Goal: Ask a question: Seek information or help from site administrators or community

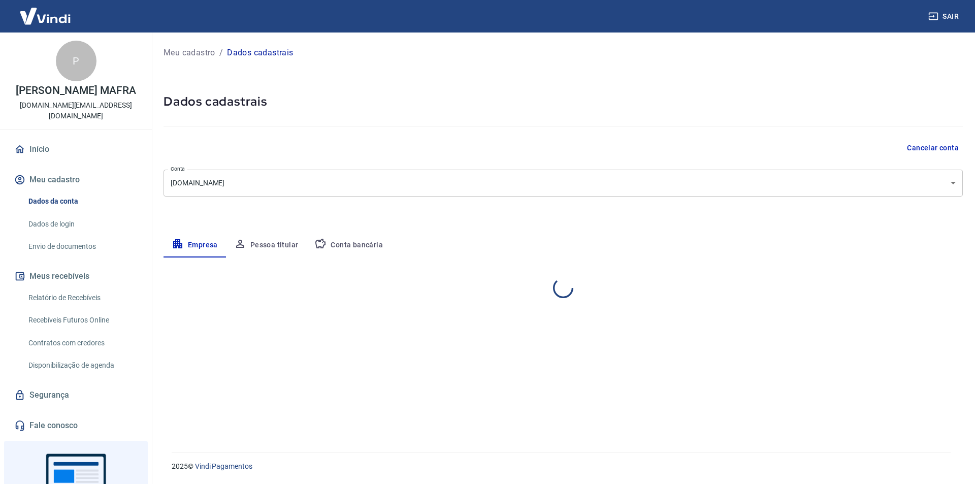
select select "SP"
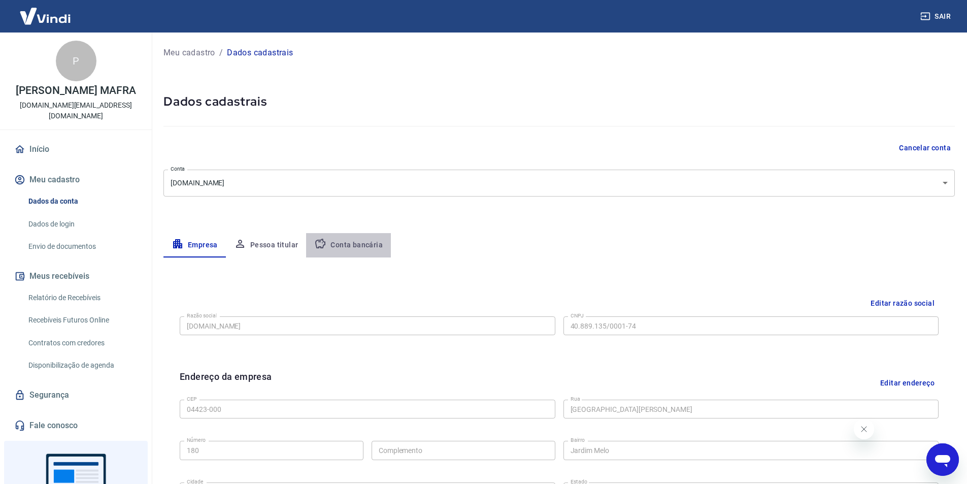
click at [349, 251] on button "Conta bancária" at bounding box center [348, 245] width 85 height 24
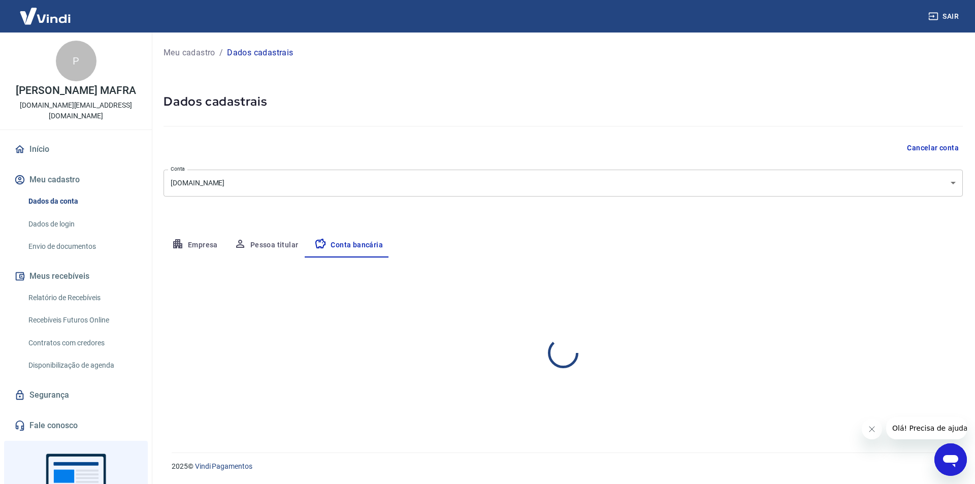
select select "1"
click at [282, 243] on button "Pessoa titular" at bounding box center [266, 245] width 81 height 24
click at [199, 247] on button "Empresa" at bounding box center [194, 245] width 62 height 24
select select "SP"
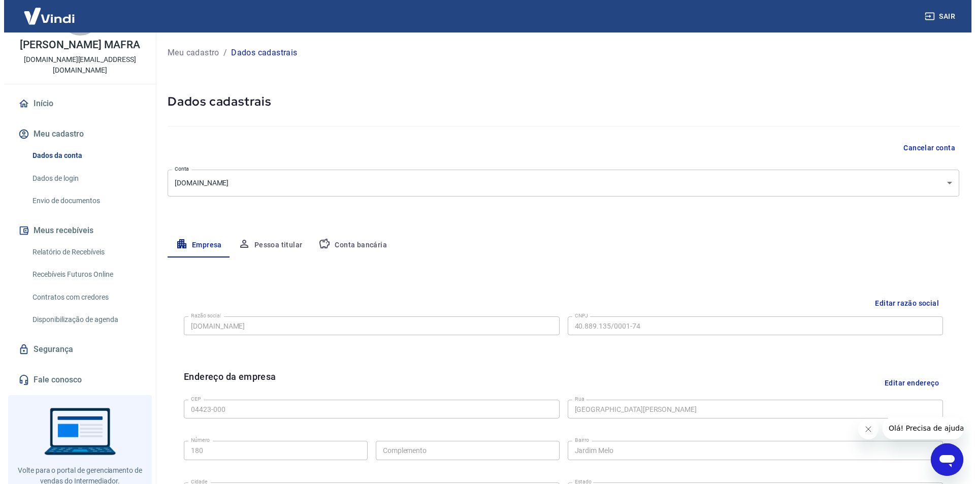
scroll to position [51, 0]
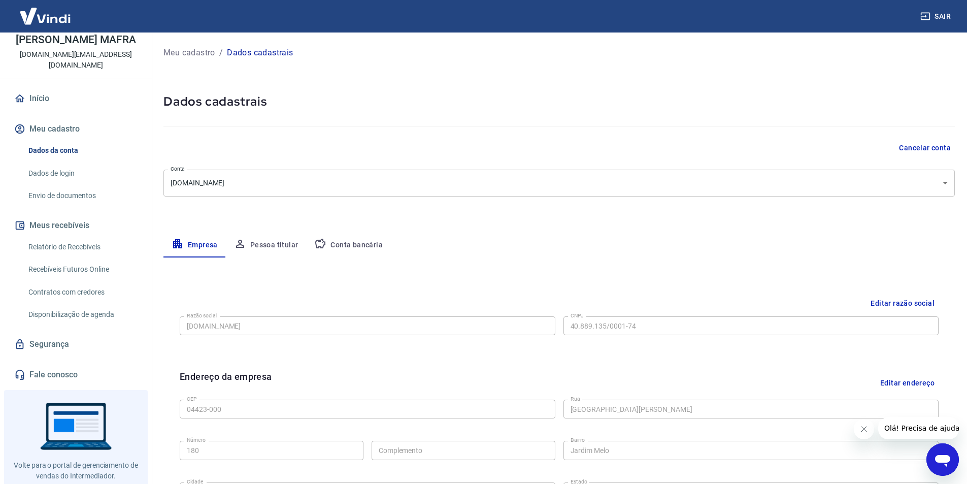
click at [69, 192] on link "Envio de documentos" at bounding box center [81, 195] width 115 height 21
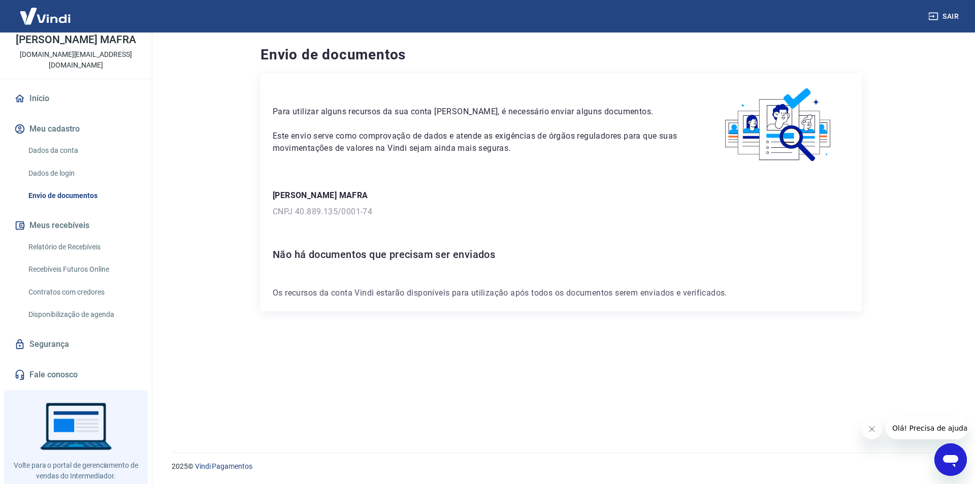
click at [955, 462] on icon "Abrir janela de mensagens" at bounding box center [950, 461] width 15 height 12
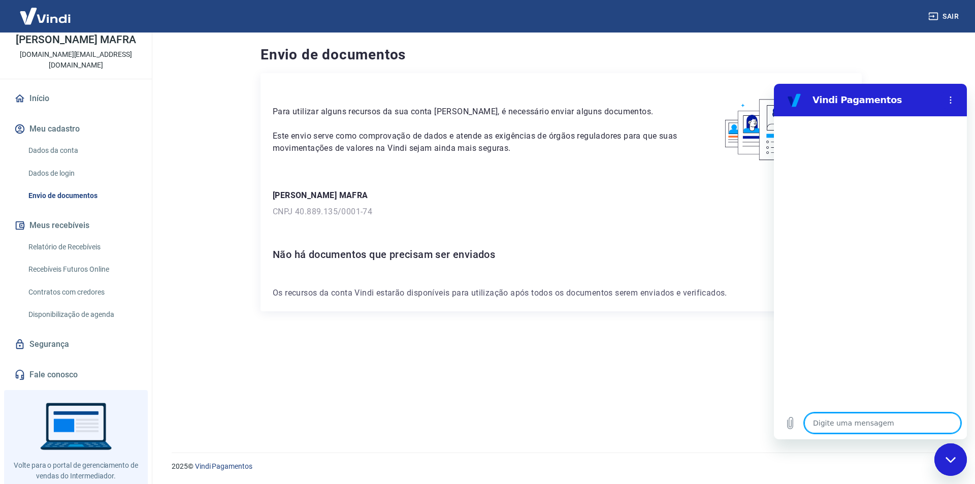
type textarea "o"
type textarea "x"
type textarea "oi"
type textarea "x"
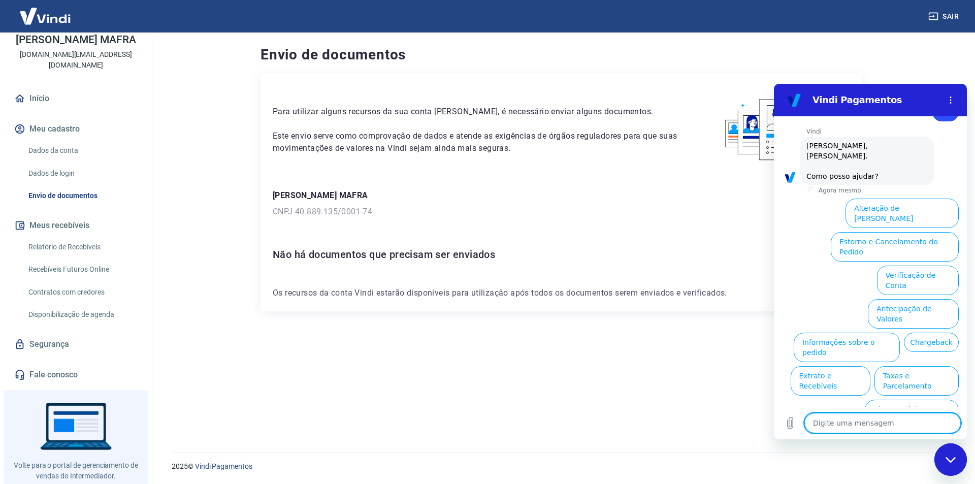
scroll to position [34, 0]
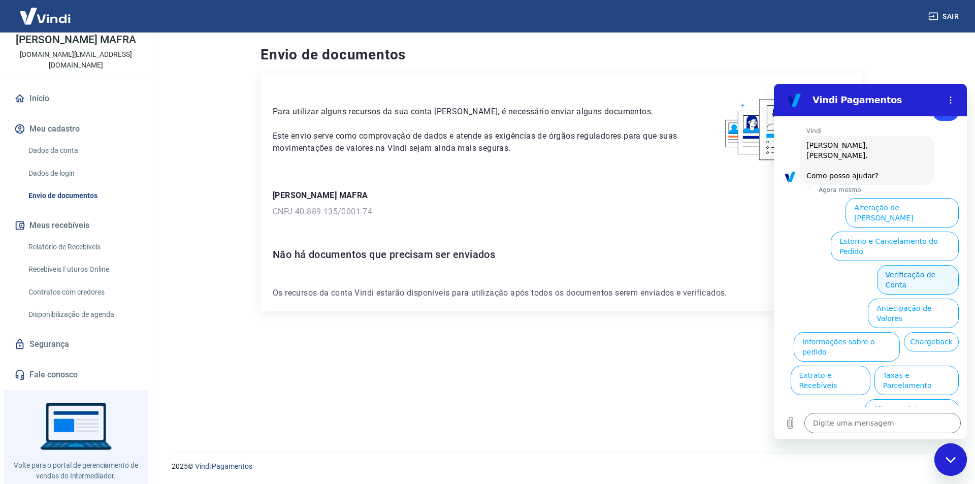
click at [926, 265] on button "Verificação de Conta" at bounding box center [918, 279] width 82 height 29
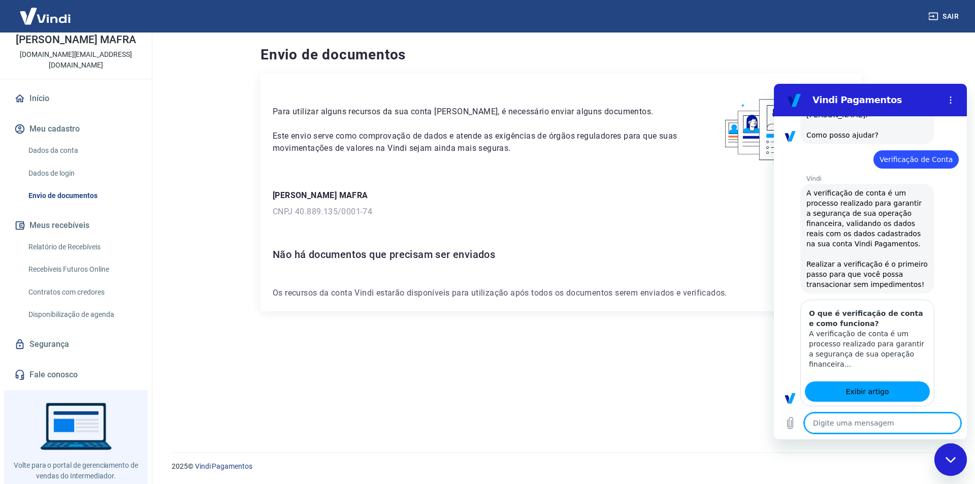
type textarea "x"
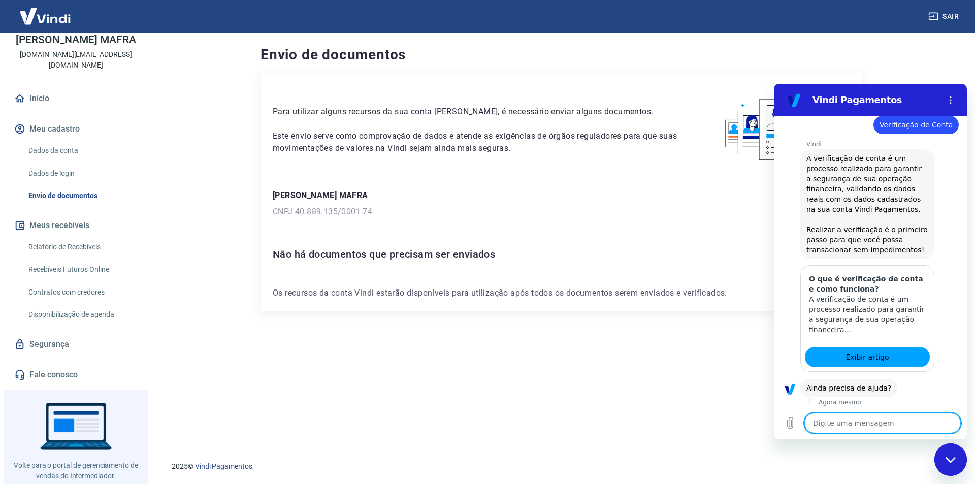
scroll to position [135, 0]
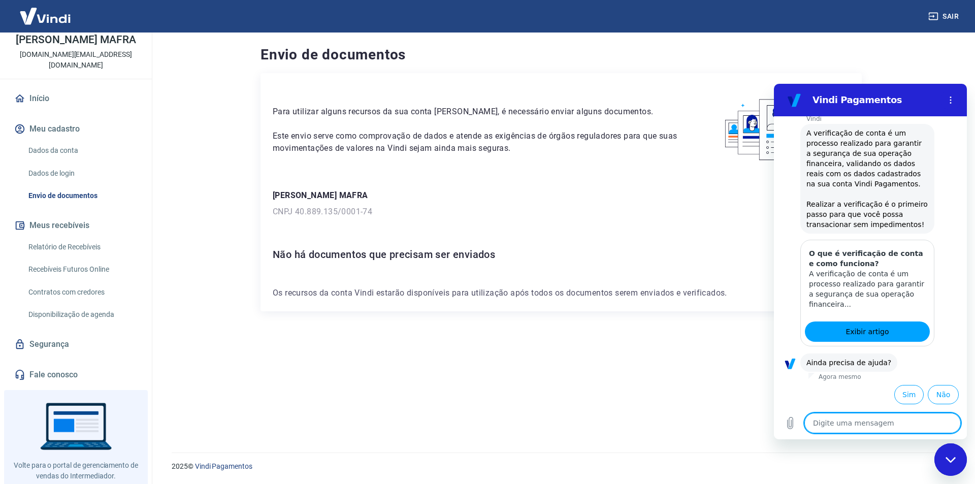
type textarea "s"
type textarea "x"
type textarea "si"
type textarea "x"
type textarea "sim"
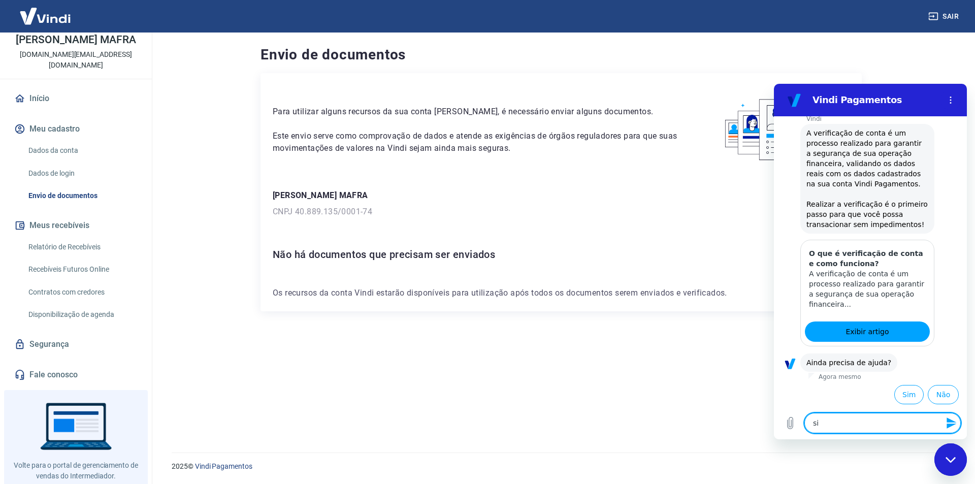
type textarea "x"
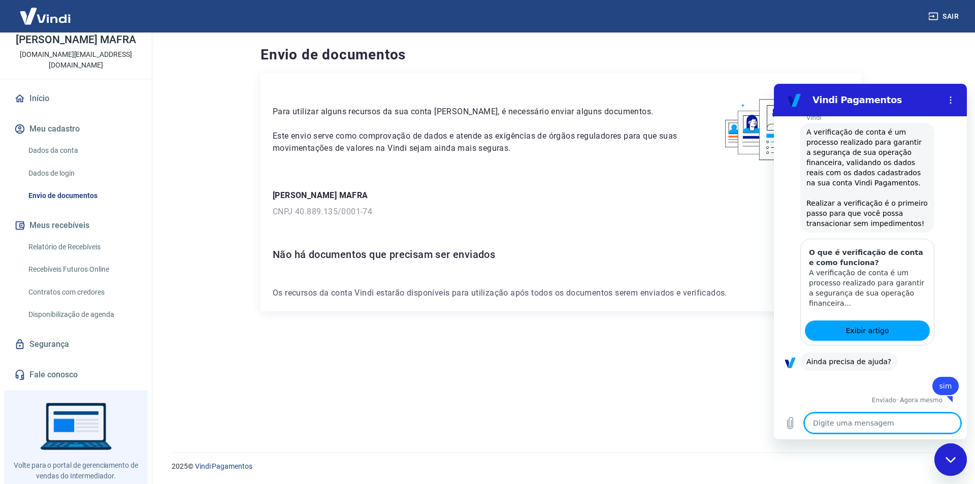
type textarea "x"
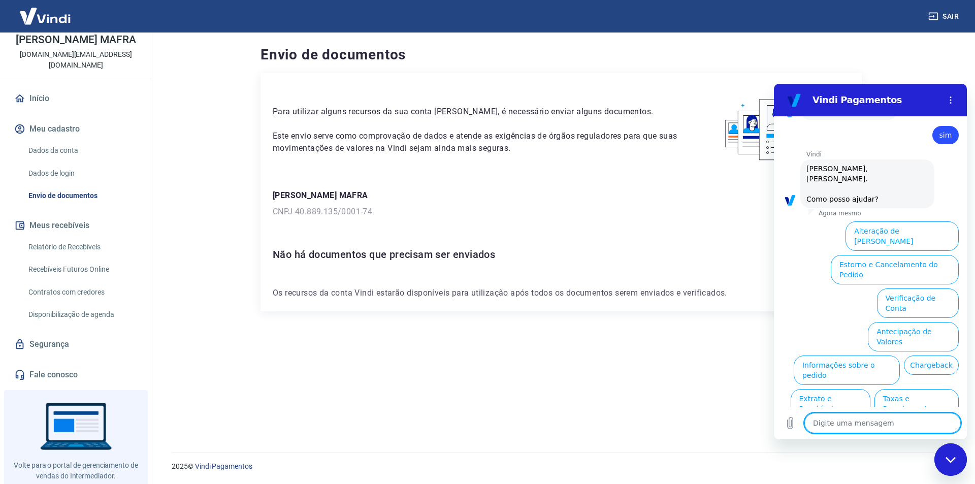
scroll to position [410, 0]
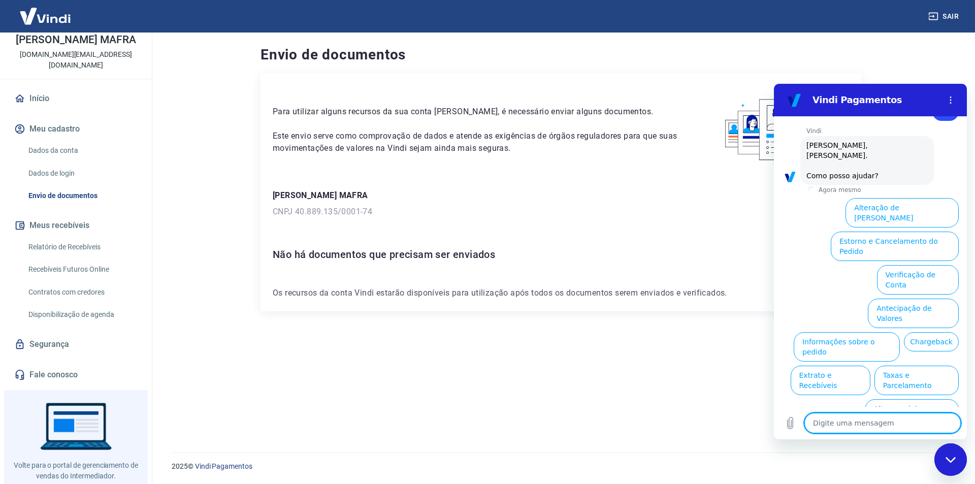
type textarea "f"
type textarea "x"
type textarea "fa"
type textarea "x"
type textarea "fal"
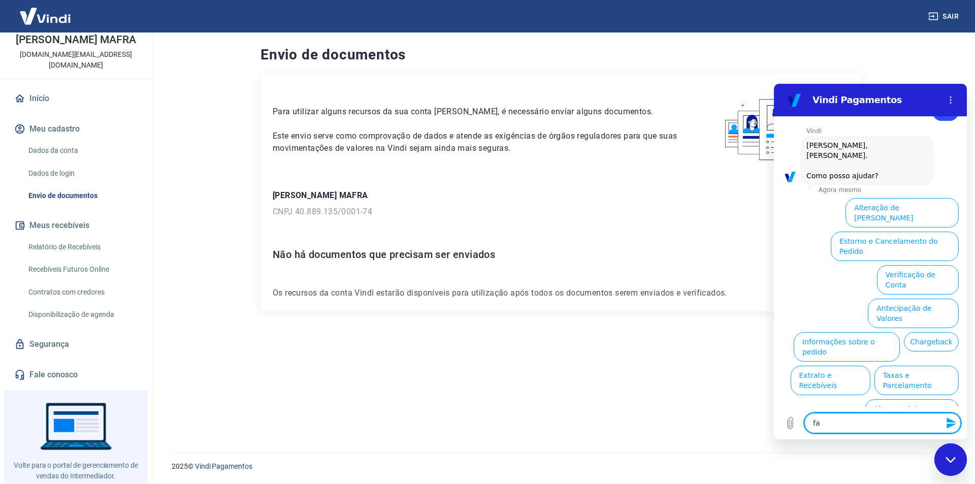
type textarea "x"
type textarea "fala"
type textarea "x"
type textarea "falar"
type textarea "x"
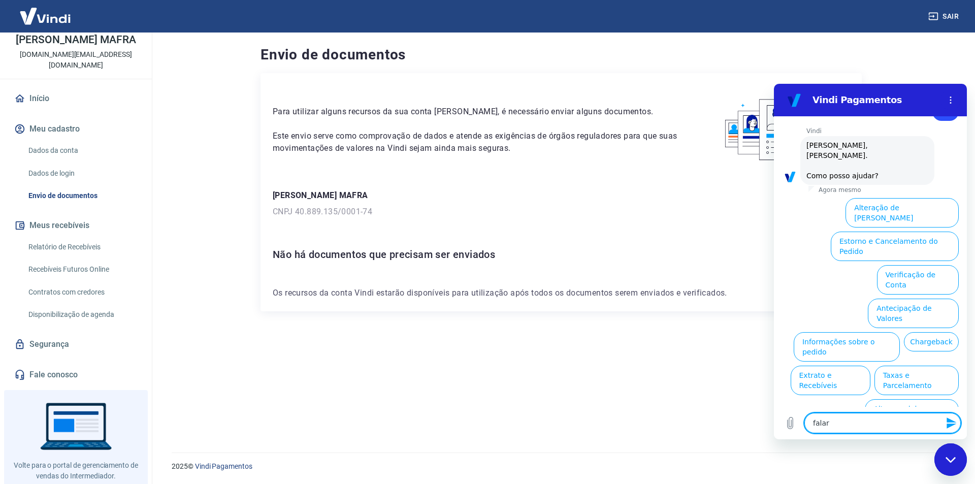
type textarea "falar"
type textarea "x"
type textarea "falar c"
type textarea "x"
type textarea "falar co"
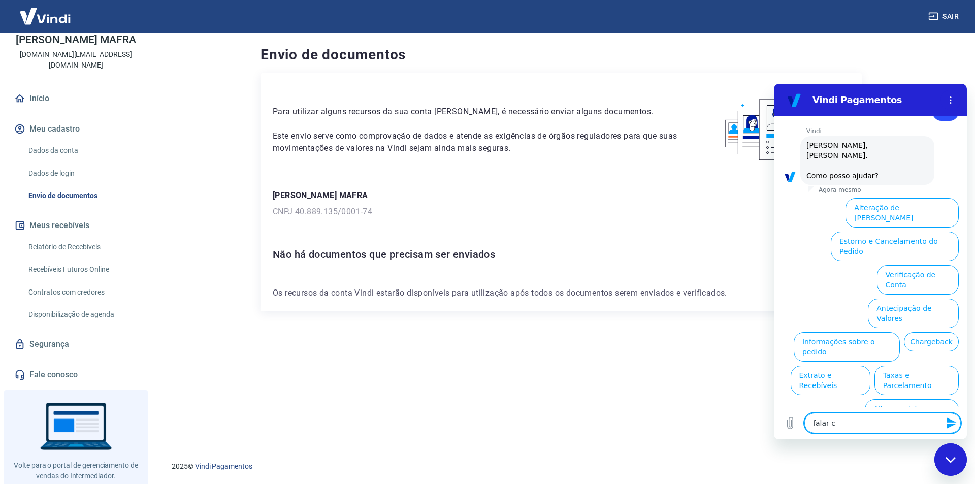
type textarea "x"
type textarea "falar com"
type textarea "x"
type textarea "falar com"
type textarea "x"
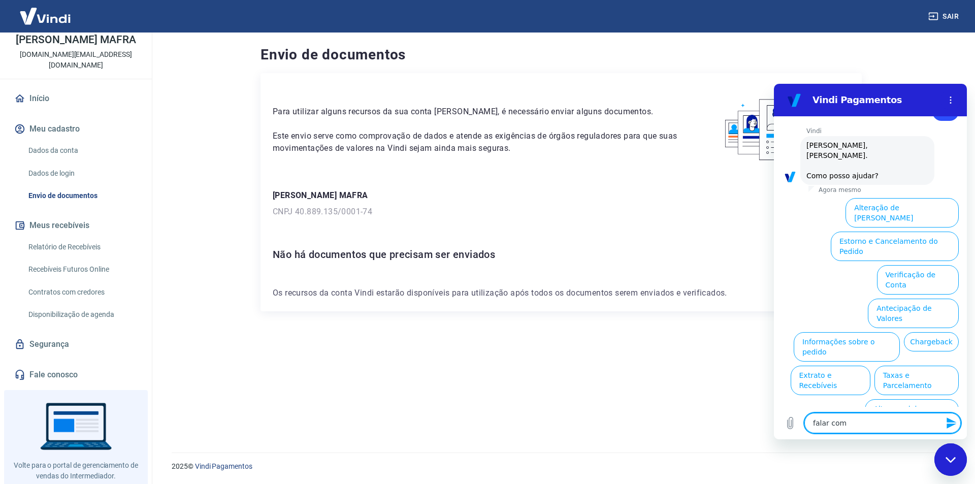
type textarea "falar com a"
type textarea "x"
type textarea "falar com at"
type textarea "x"
type textarea "falar com ate"
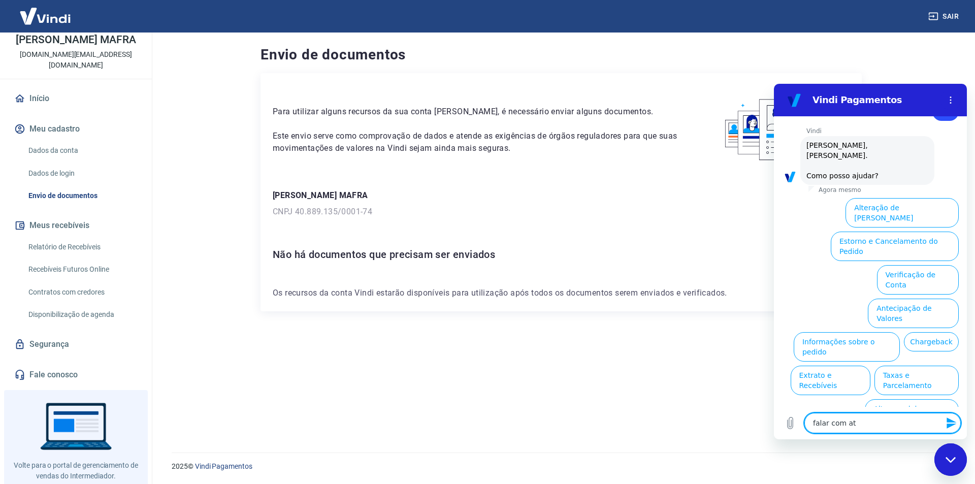
type textarea "x"
type textarea "falar com [GEOGRAPHIC_DATA]"
type textarea "x"
type textarea "falar com atenb"
type textarea "x"
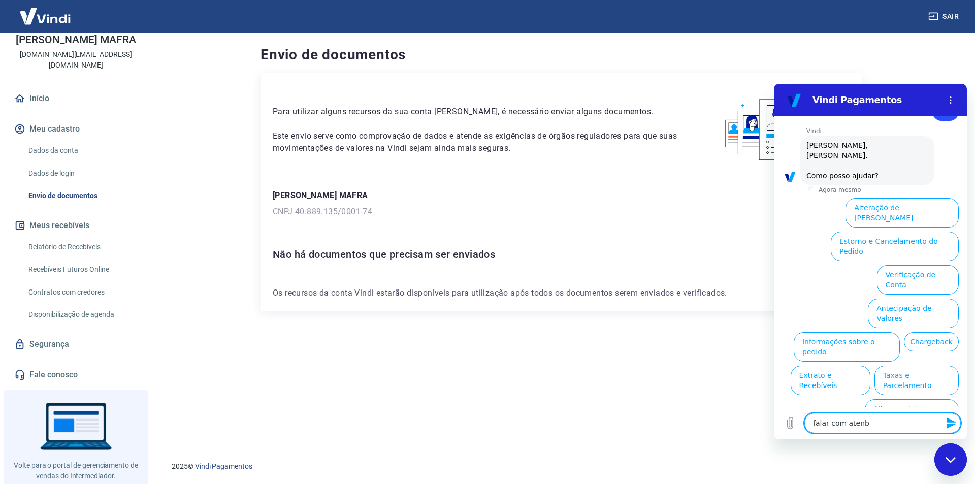
type textarea "falar com atenbd"
type textarea "x"
type textarea "falar com atenbde"
type textarea "x"
type textarea "falar com atenbden"
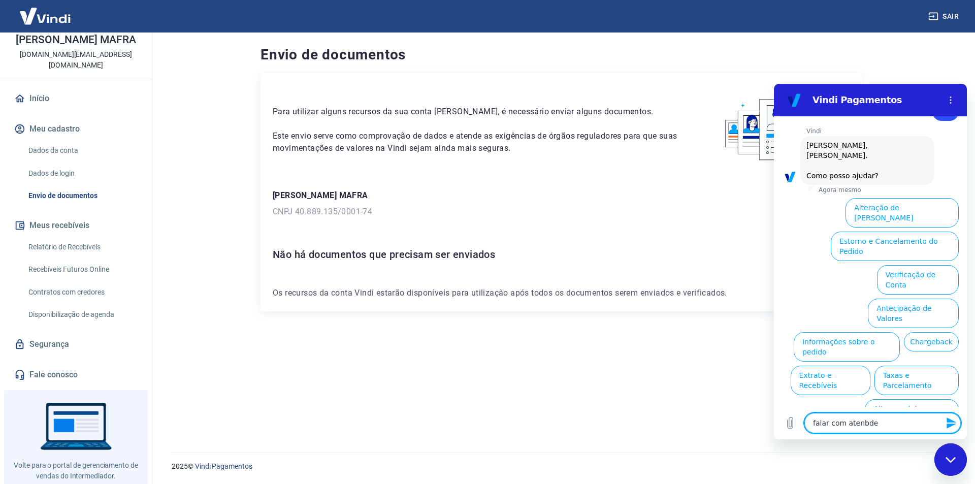
type textarea "x"
type textarea "falar com atenbde"
type textarea "x"
type textarea "falar com atenbd"
type textarea "x"
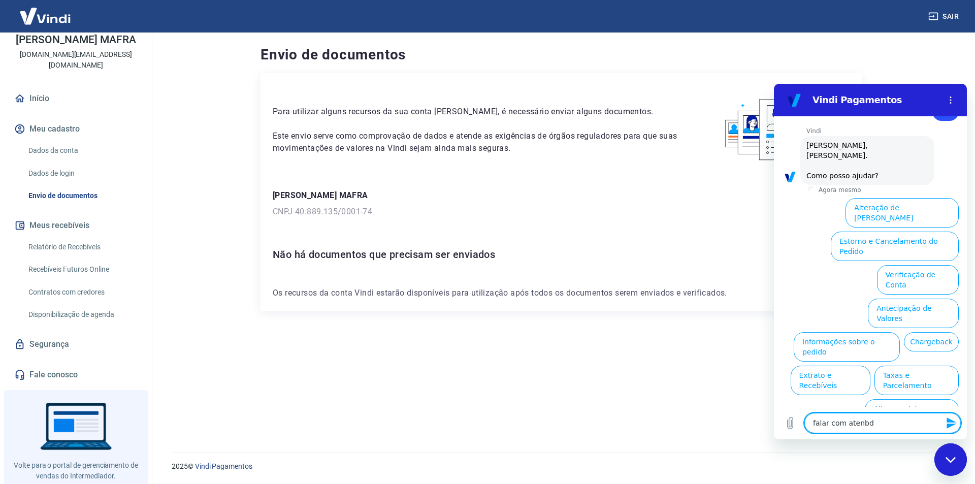
type textarea "falar com atenb"
type textarea "x"
type textarea "falar com [GEOGRAPHIC_DATA]"
type textarea "x"
type textarea "falar com atend"
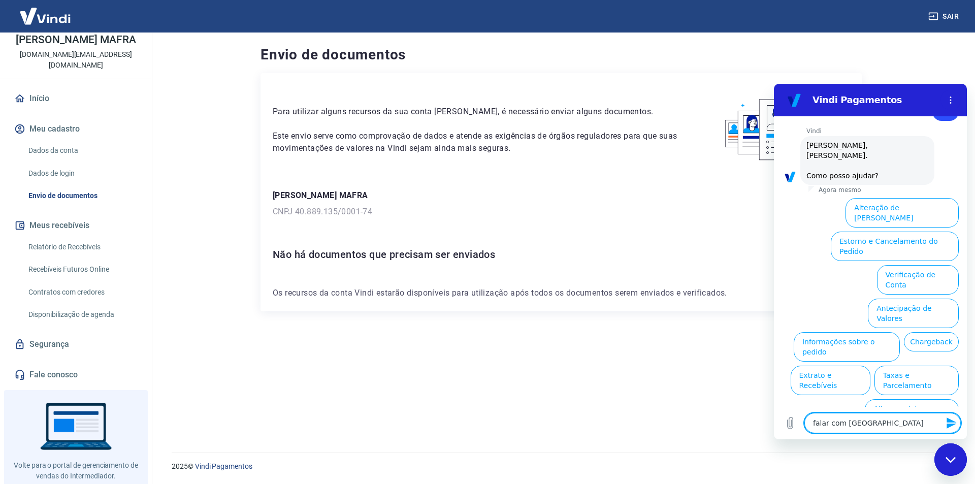
type textarea "x"
type textarea "falar com atende"
type textarea "x"
type textarea "falar com atenden"
type textarea "x"
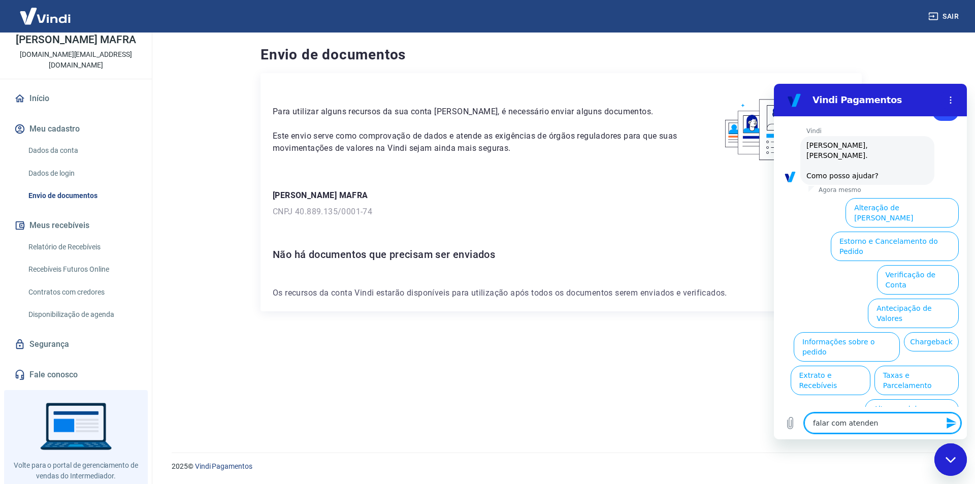
type textarea "falar com atendent"
type textarea "x"
type textarea "falar com atendente"
type textarea "x"
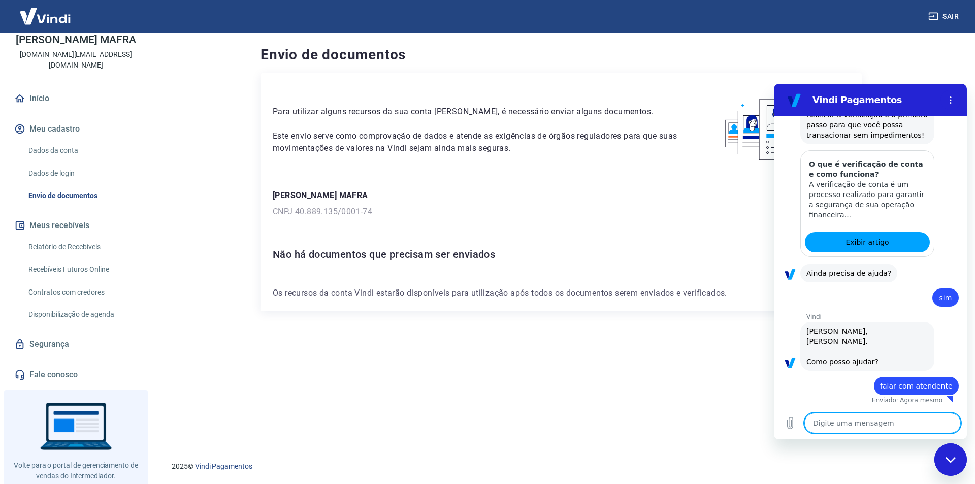
type textarea "x"
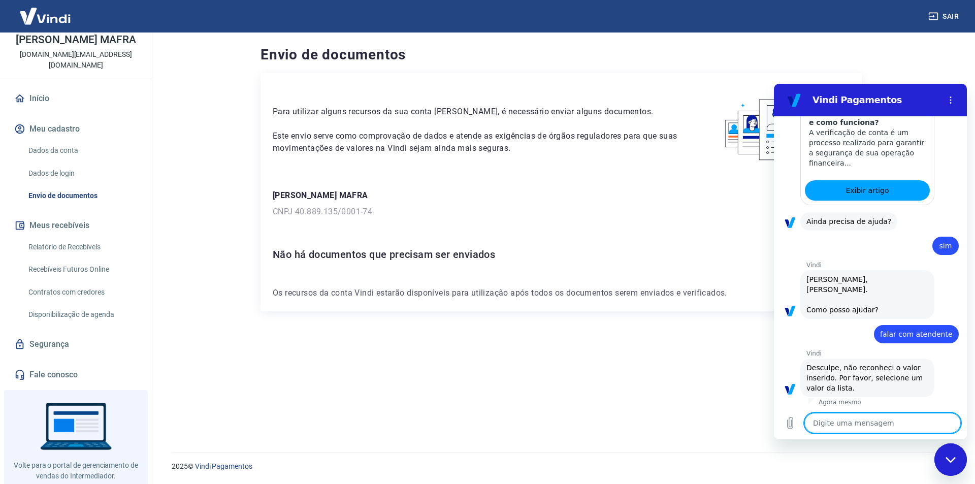
scroll to position [278, 0]
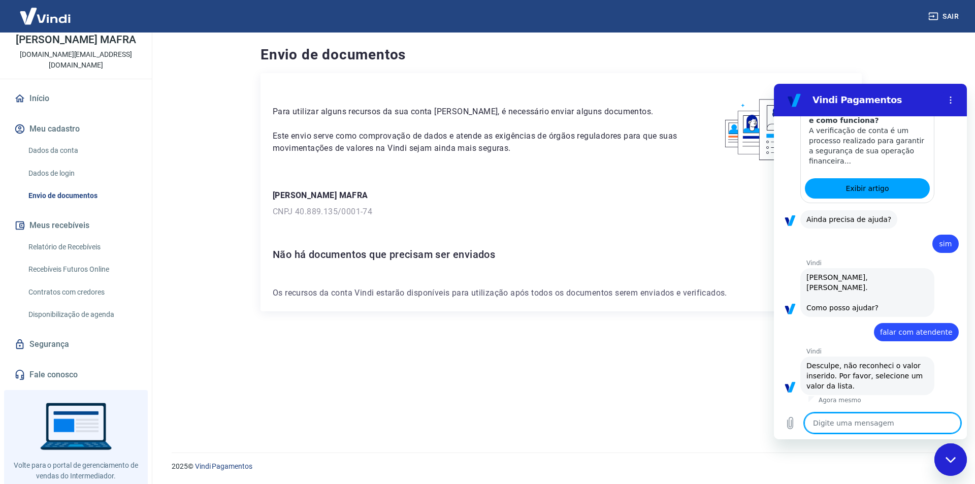
type textarea "f"
type textarea "x"
type textarea "fa"
type textarea "x"
type textarea "fal"
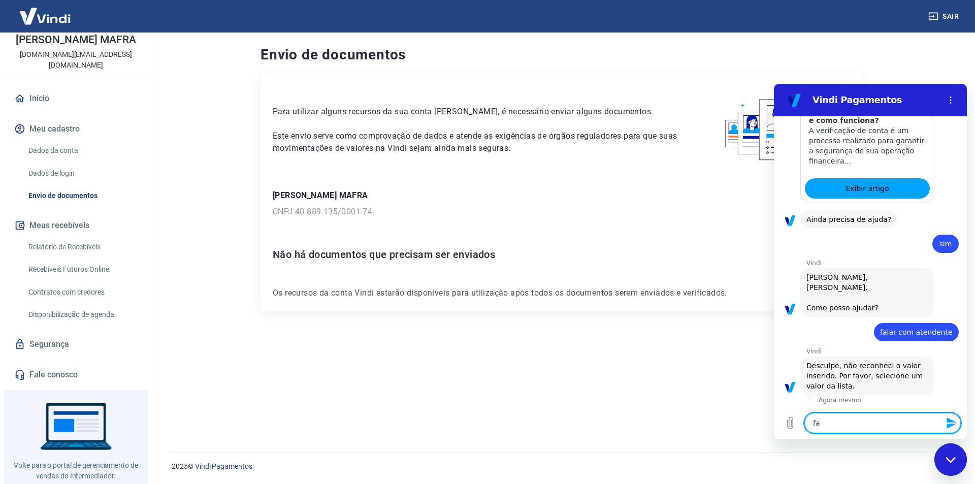
type textarea "x"
type textarea "fala"
type textarea "x"
type textarea "falar"
type textarea "x"
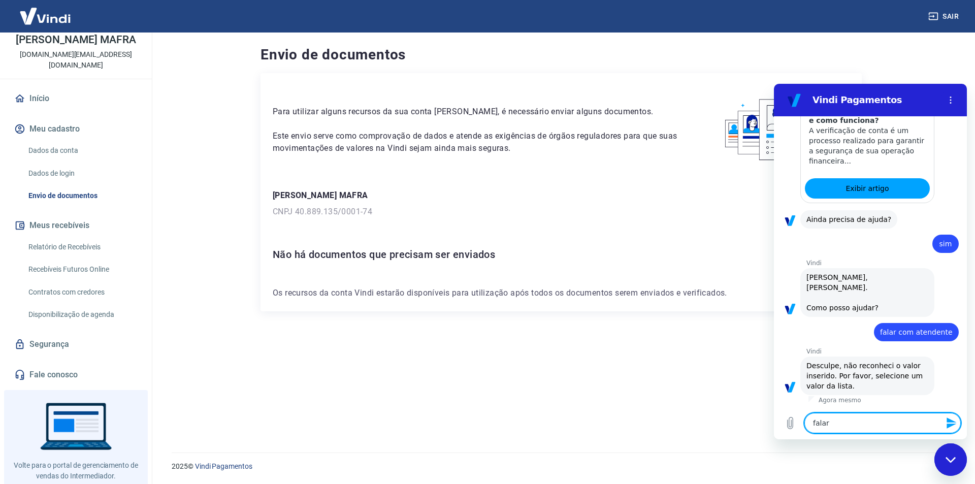
type textarea "falar"
type textarea "x"
type textarea "falar c"
type textarea "x"
type textarea "falar co"
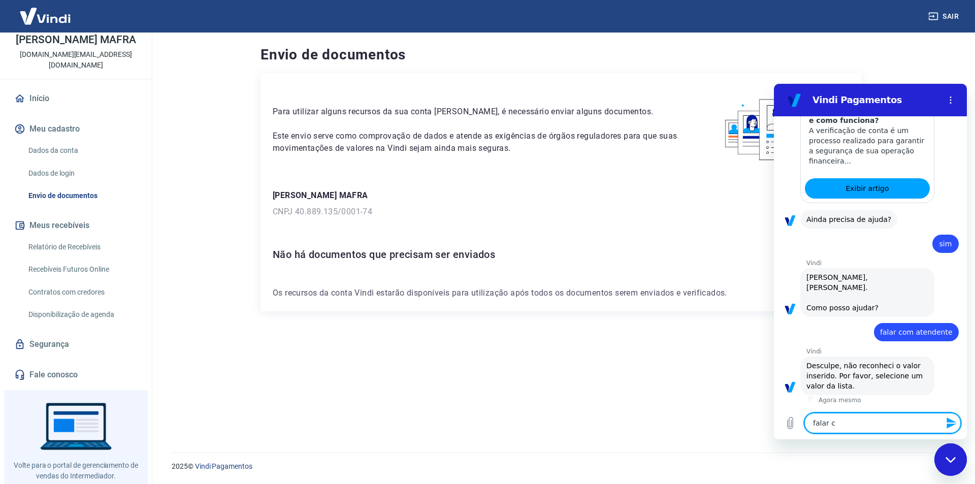
type textarea "x"
type textarea "falar com"
type textarea "x"
type textarea "falar com"
type textarea "x"
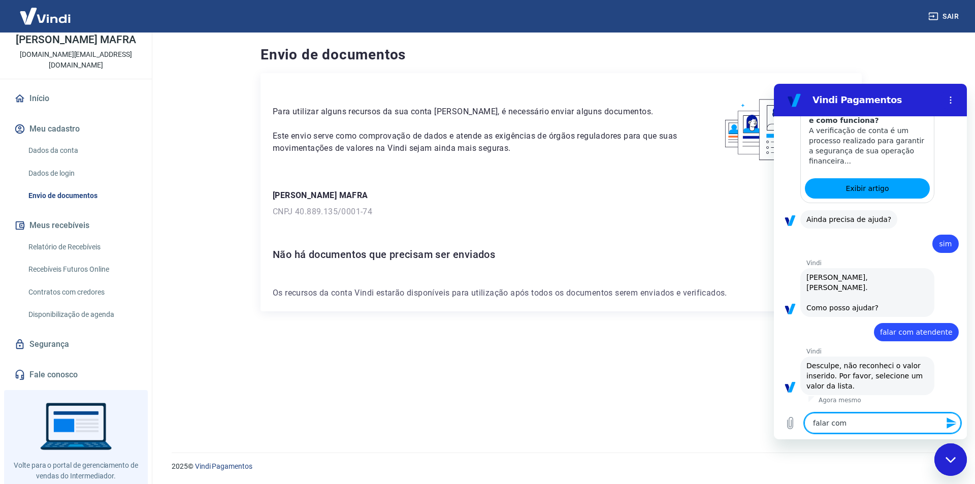
type textarea "falar com a"
type textarea "x"
type textarea "falar com at"
type textarea "x"
type textarea "falar com ate"
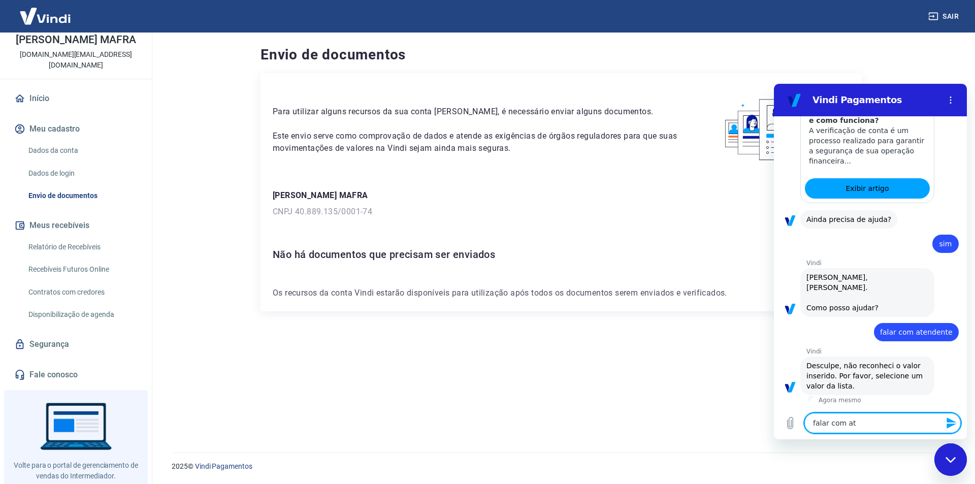
type textarea "x"
type textarea "falar com [GEOGRAPHIC_DATA]"
type textarea "x"
type textarea "falar com atend"
type textarea "x"
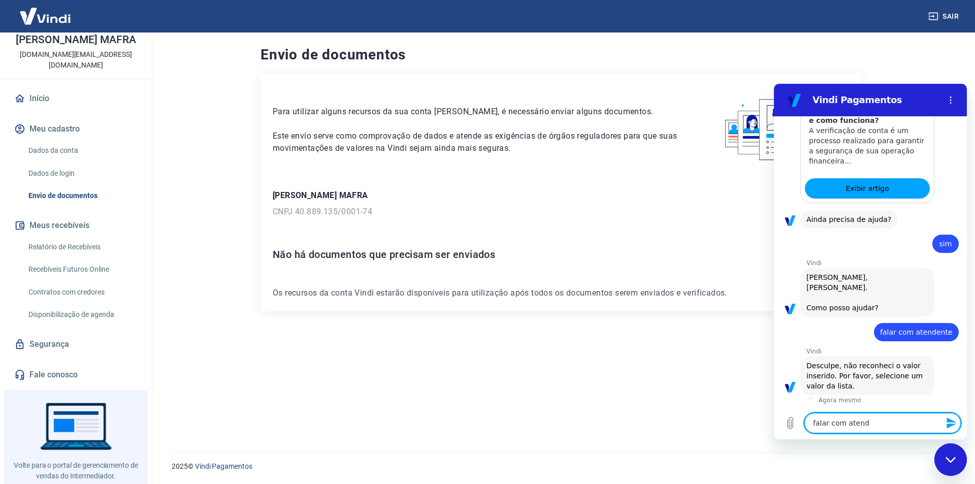
type textarea "falar com atende"
type textarea "x"
type textarea "falar com atenden"
type textarea "x"
type textarea "falar com atendent"
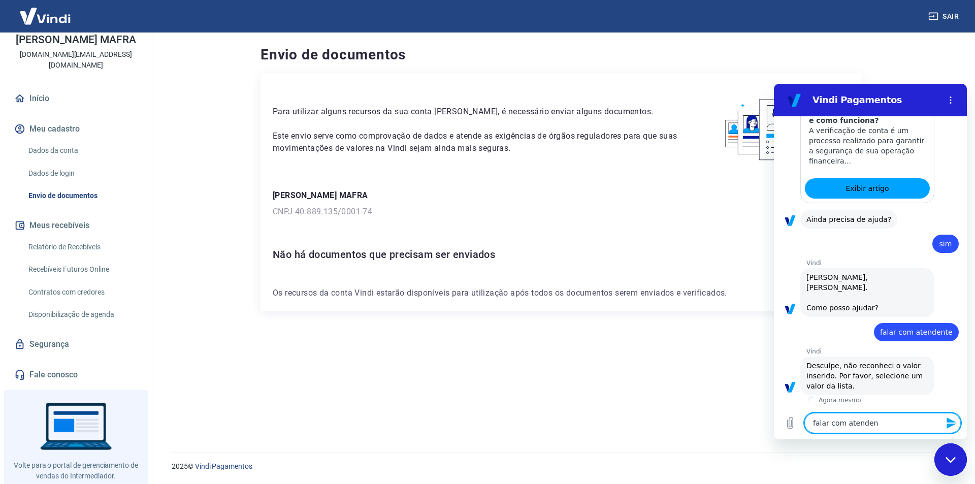
type textarea "x"
type textarea "falar com atendente"
type textarea "x"
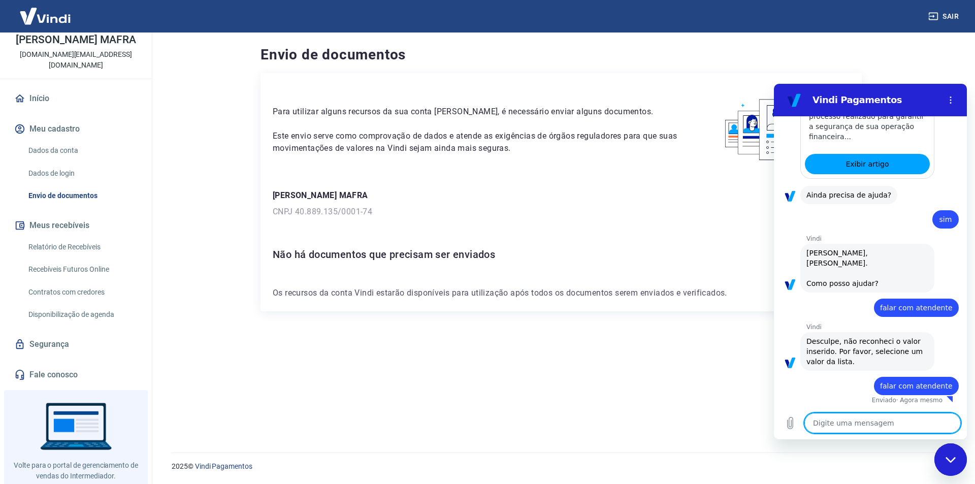
type textarea "x"
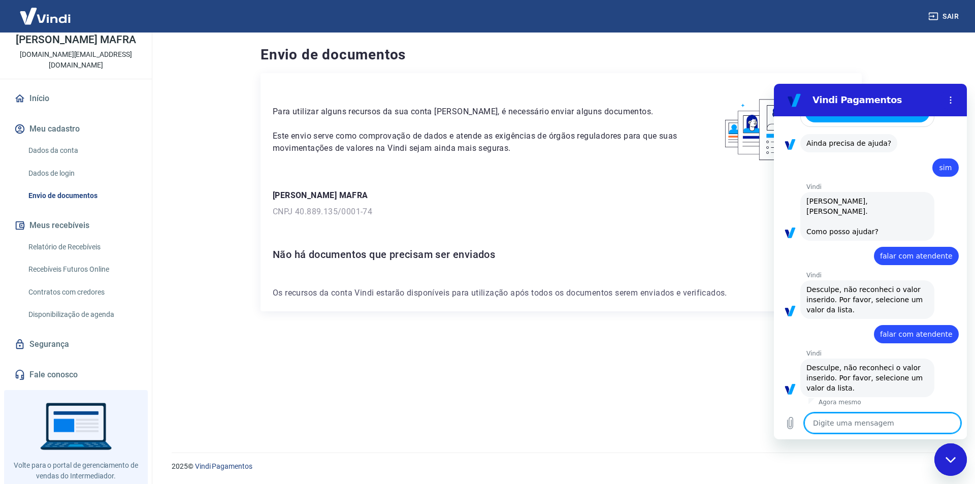
scroll to position [356, 0]
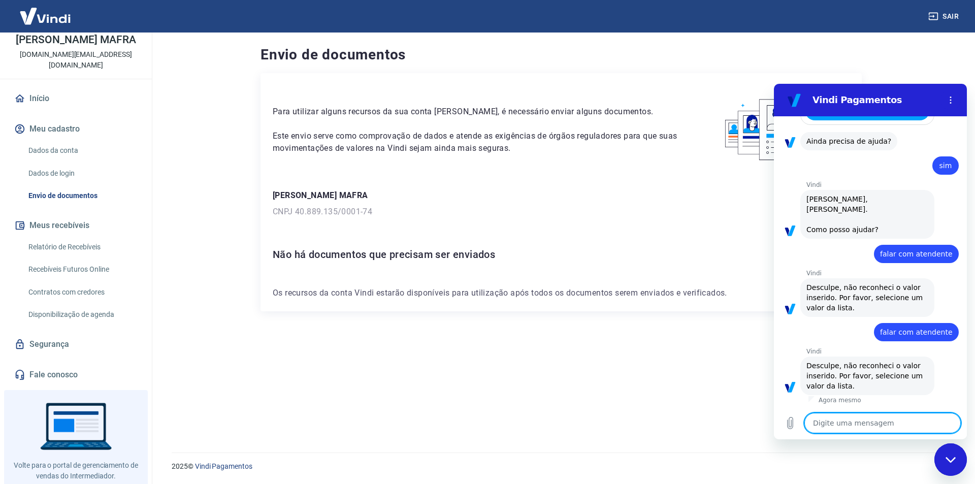
type textarea "o"
type textarea "x"
type textarea "oi"
type textarea "x"
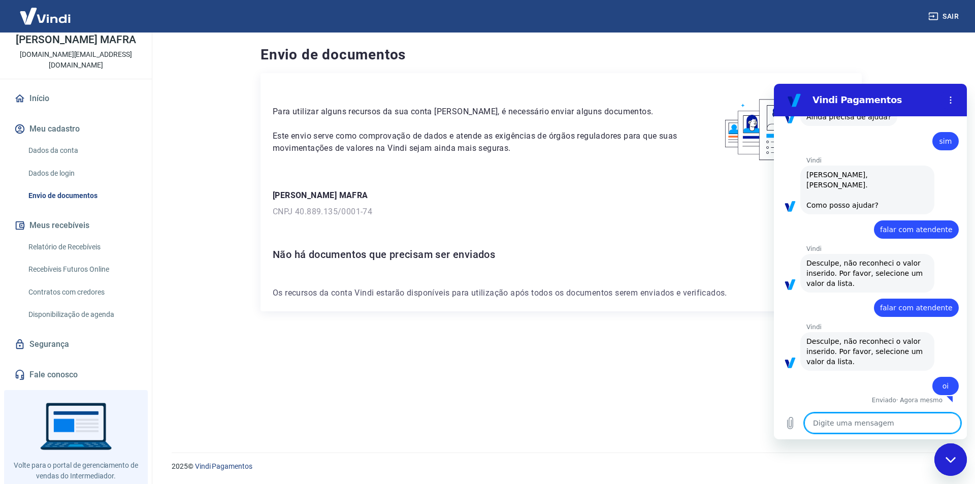
type textarea "x"
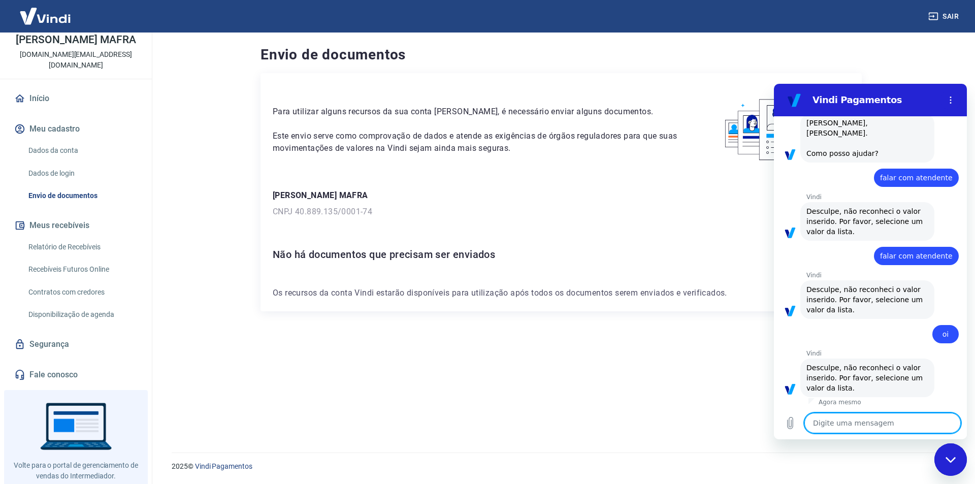
scroll to position [434, 0]
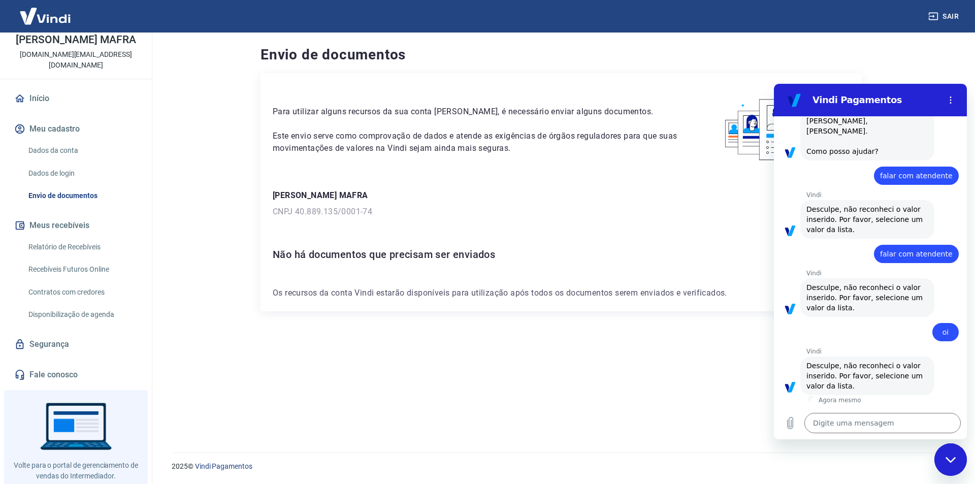
click at [879, 386] on span "Desculpe, não reconheci o valor inserido. Por favor, selecione um valor da list…" at bounding box center [867, 376] width 122 height 30
click at [865, 475] on div "2025 © Vindi Pagamentos" at bounding box center [560, 462] width 803 height 44
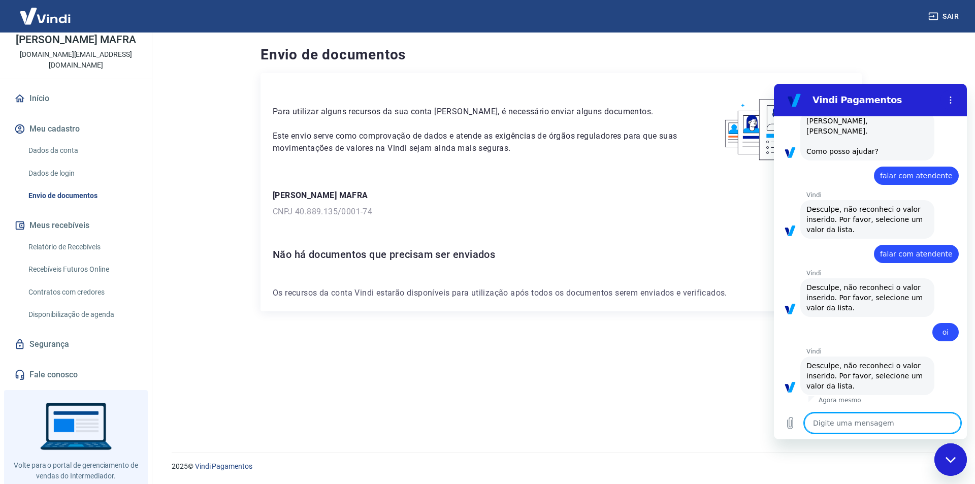
click at [834, 422] on textarea at bounding box center [882, 423] width 156 height 20
type textarea "l"
type textarea "x"
type textarea "."
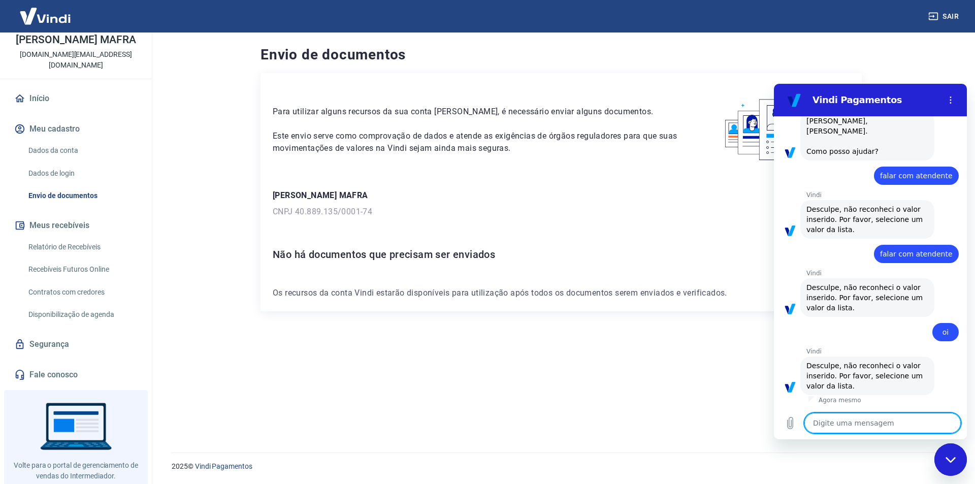
type textarea "x"
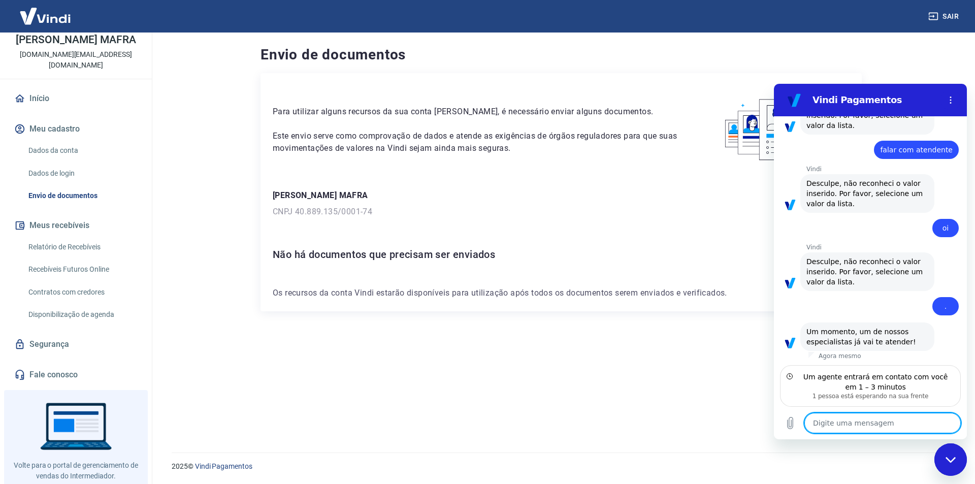
scroll to position [540, 0]
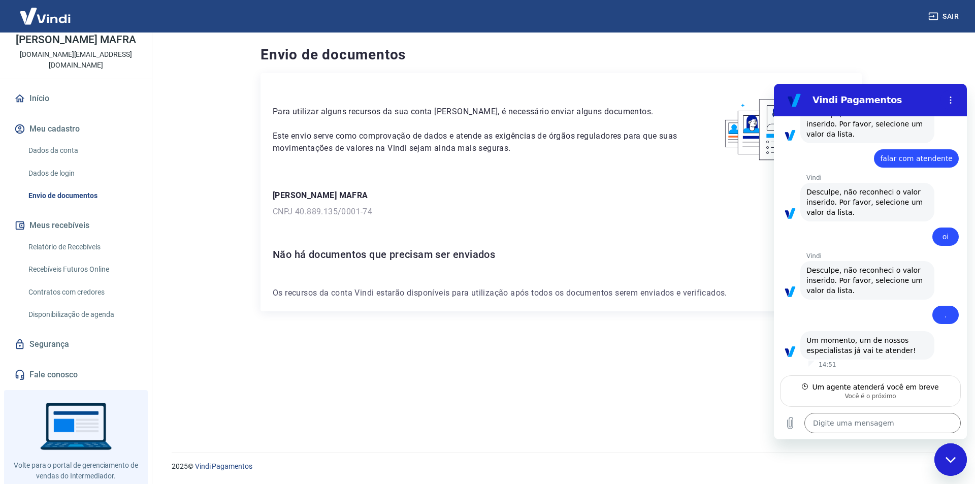
type textarea "x"
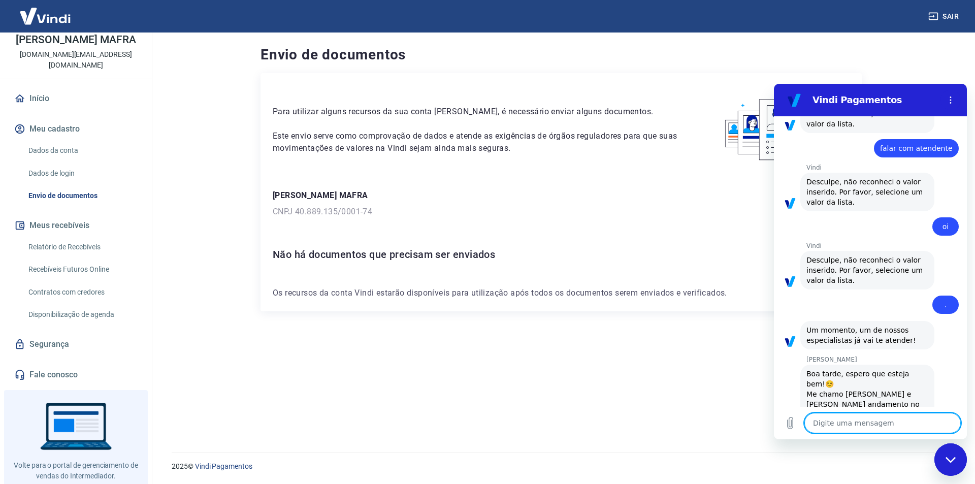
scroll to position [578, 0]
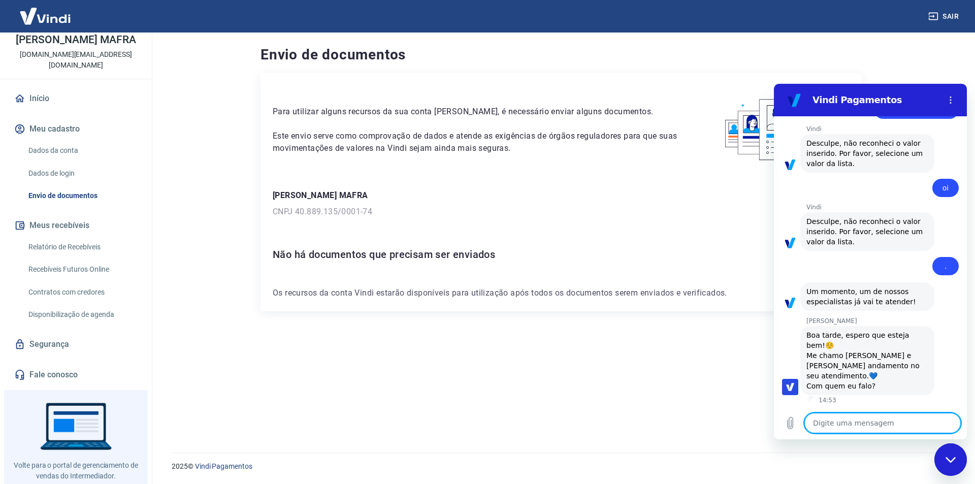
click at [842, 415] on textarea at bounding box center [882, 423] width 156 height 20
type textarea "O"
type textarea "x"
type textarea "Ol"
type textarea "x"
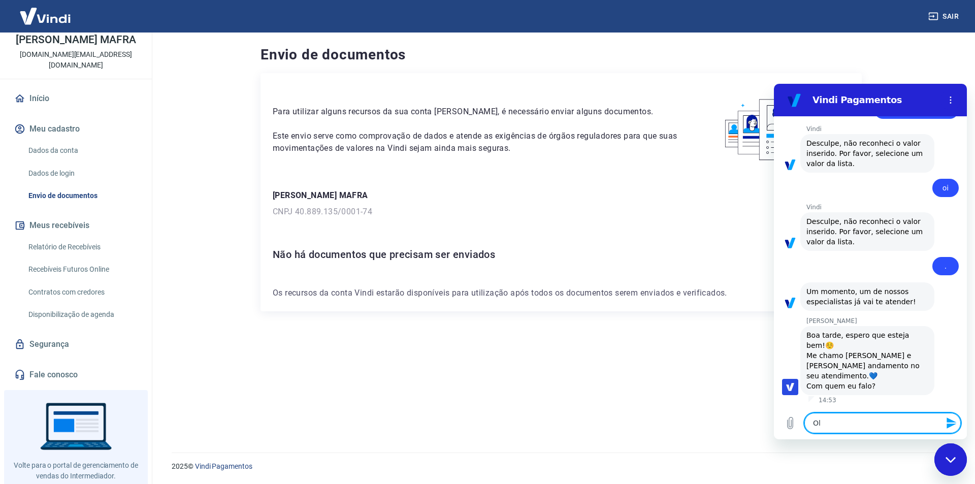
type textarea "Olá"
type textarea "x"
type textarea "Olá!"
type textarea "x"
type textarea "Olá!!"
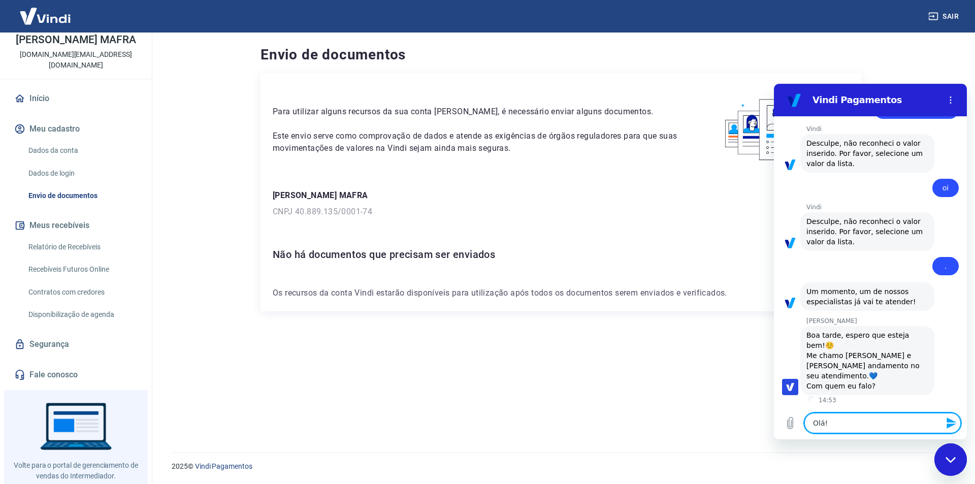
type textarea "x"
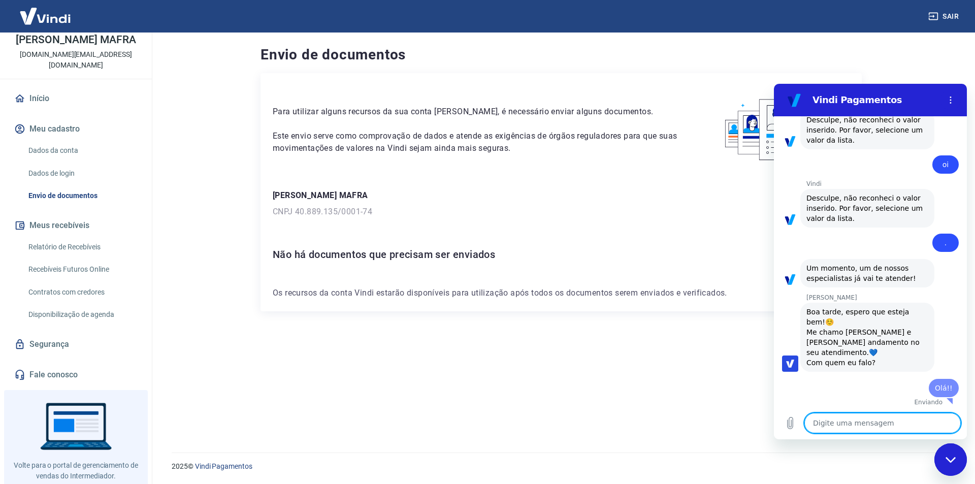
type textarea "x"
type textarea "C"
type textarea "x"
type textarea "Co"
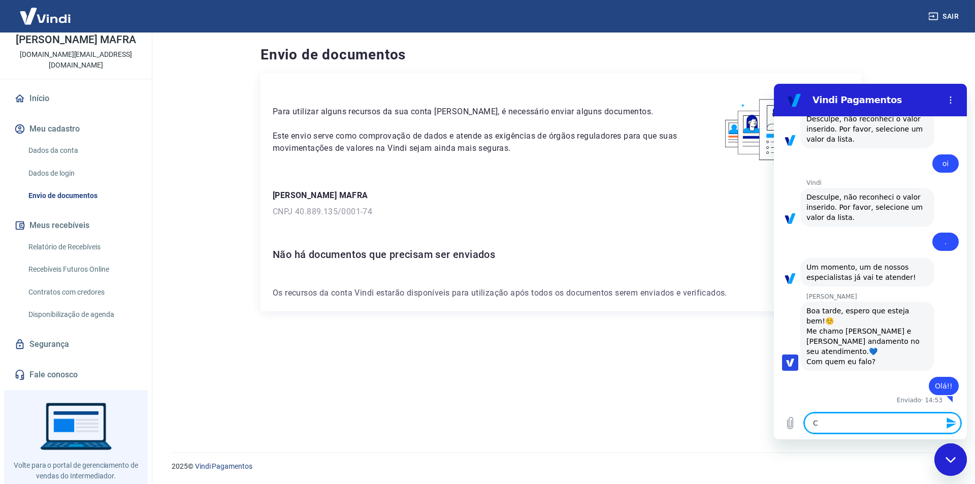
type textarea "x"
type textarea "Com"
type textarea "x"
type textarea "Com"
type textarea "x"
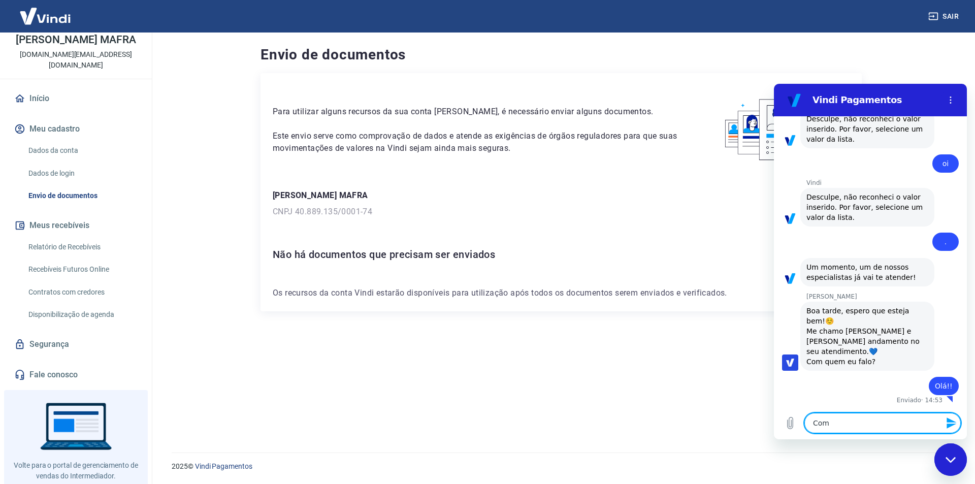
type textarea "Com P"
type textarea "x"
type textarea "Com Pa"
type textarea "x"
type textarea "Com Pat"
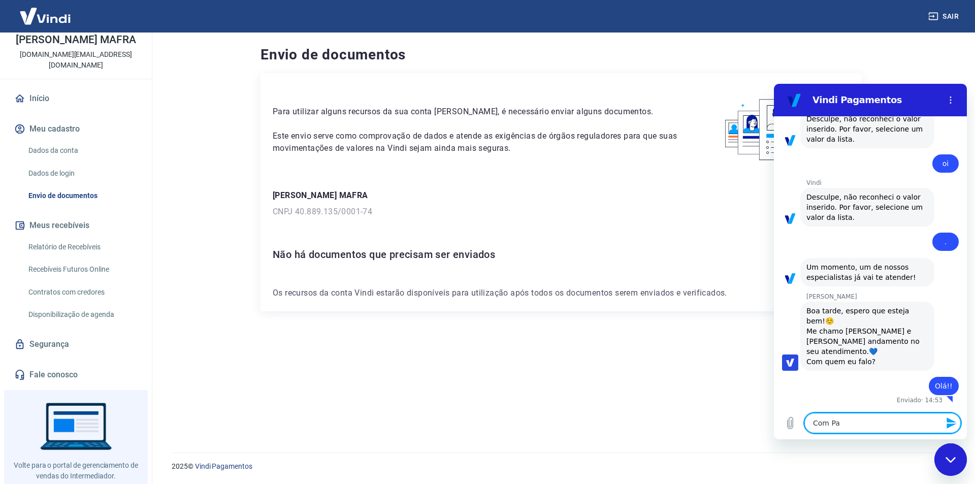
type textarea "x"
type textarea "Com Pati"
type textarea "x"
type textarea "Com Pati,"
type textarea "x"
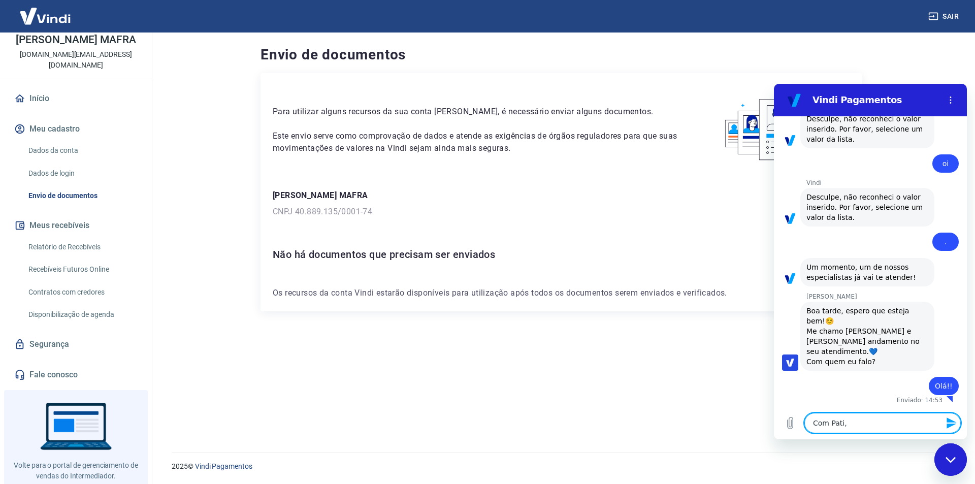
type textarea "Com Pati,"
type textarea "x"
type textarea "Com Pati, G"
type textarea "x"
type textarea "Com Pati, Ga"
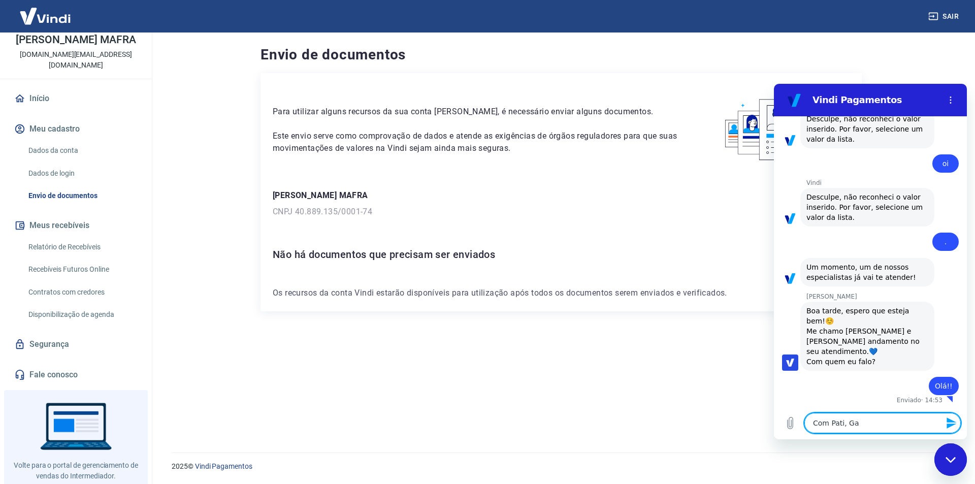
type textarea "x"
type textarea "Com Pati, Gab"
type textarea "x"
type textarea "Com Pati, Gabi"
type textarea "x"
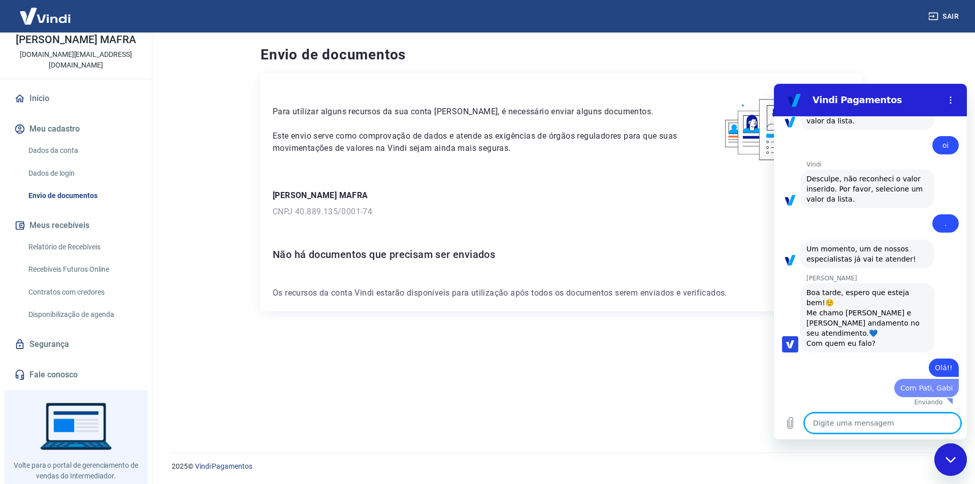
type textarea "x"
type textarea "O"
type textarea "x"
type textarea "O"
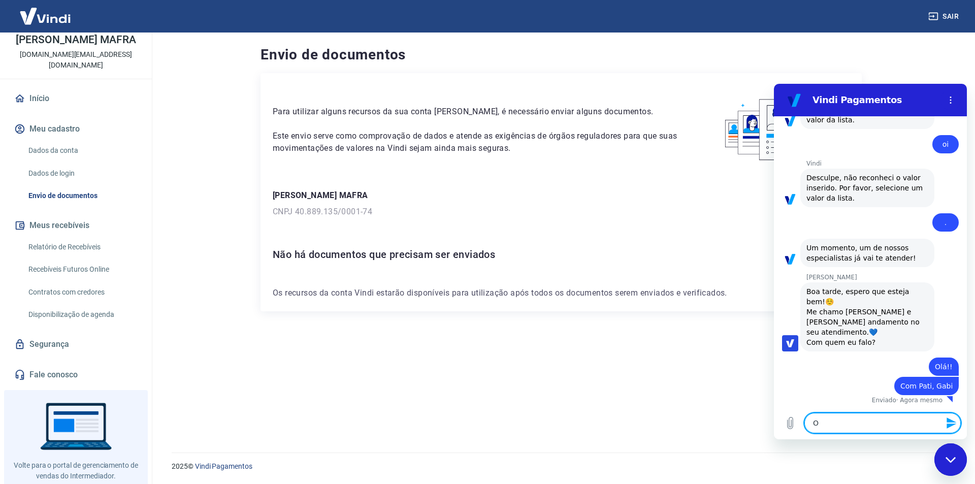
type textarea "x"
type textarea "O m"
type textarea "x"
type textarea "O mo"
type textarea "x"
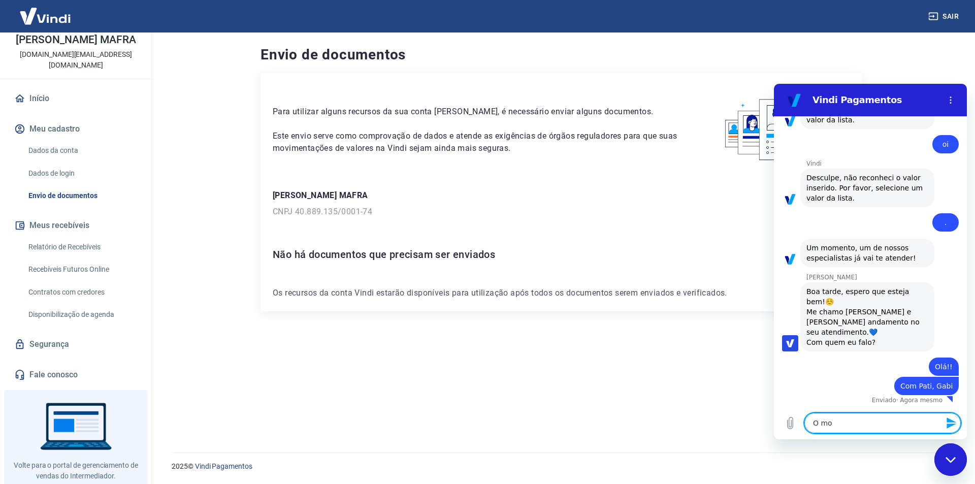
type textarea "O mot"
type textarea "x"
type textarea "O moti"
type textarea "x"
type textarea "O motiv"
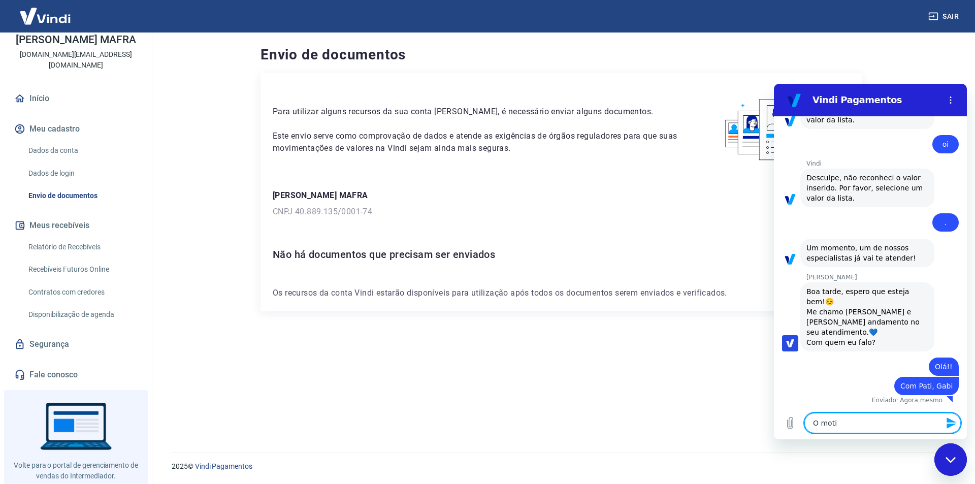
type textarea "x"
type textarea "O motivo"
type textarea "x"
type textarea "O motivo"
type textarea "x"
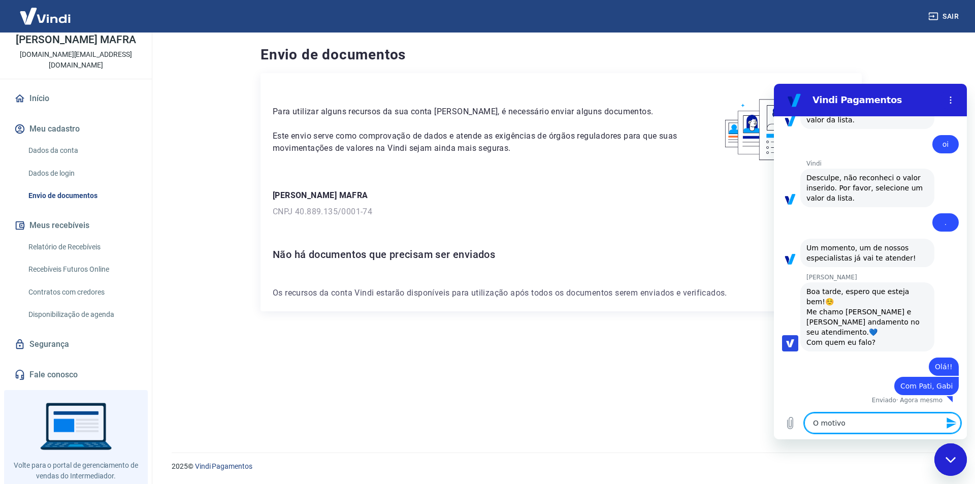
type textarea "O motivo d"
type textarea "x"
type textarea "O motivo do"
type textarea "x"
type textarea "O motivo do"
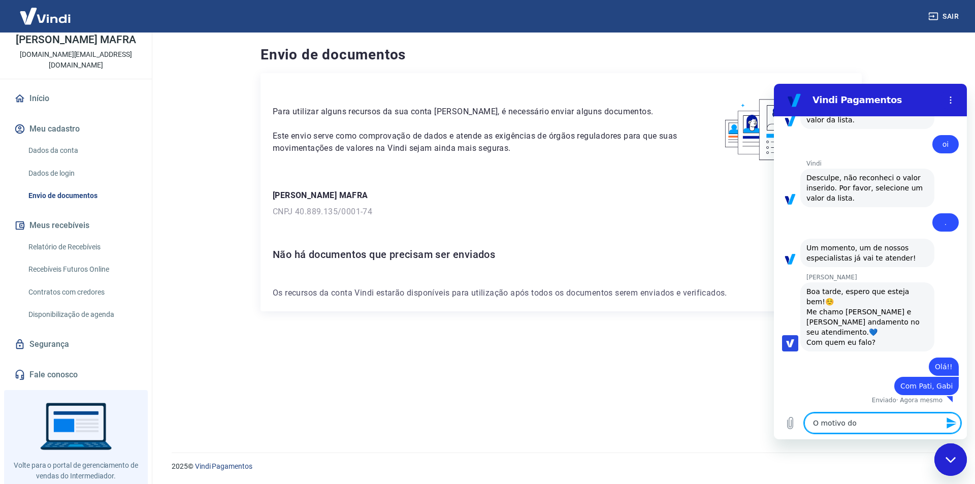
type textarea "x"
type textarea "O motivo do c"
type textarea "x"
type textarea "O motivo do co"
type textarea "x"
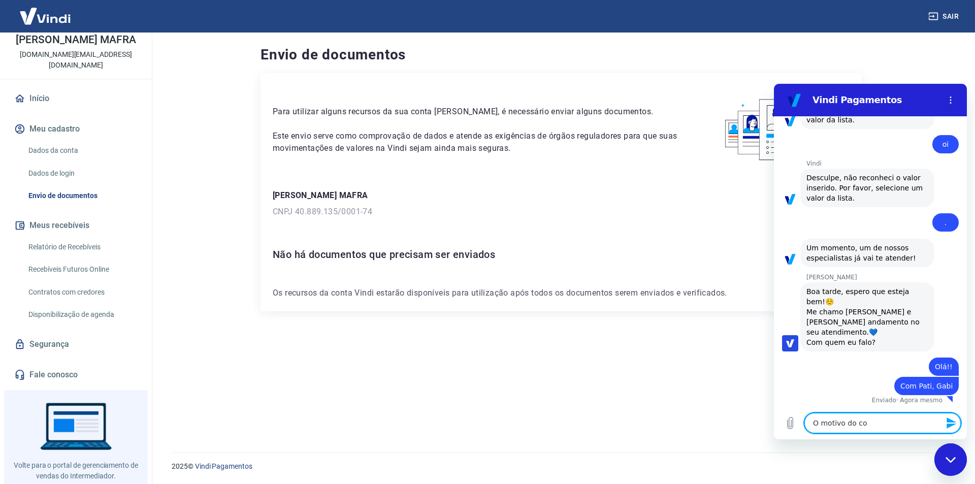
type textarea "O motivo do con"
type textarea "x"
type textarea "O motivo do cont"
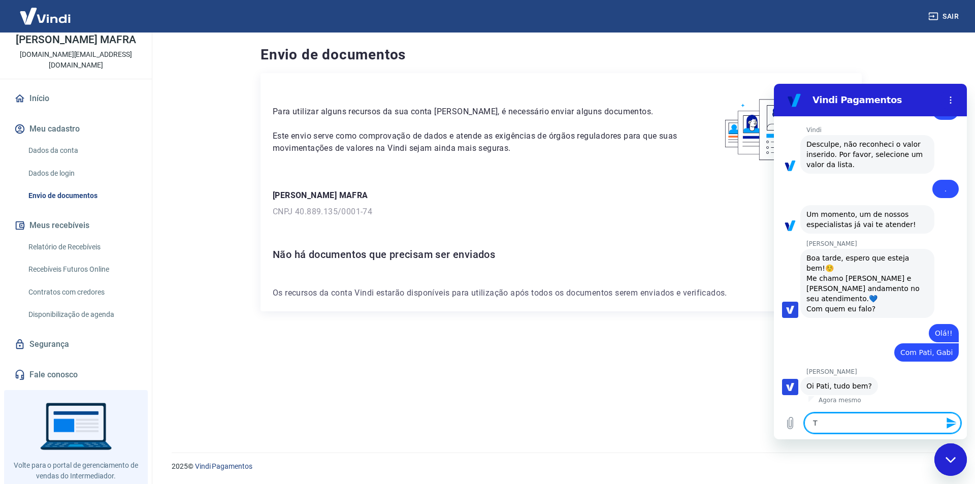
scroll to position [656, 0]
drag, startPoint x: 953, startPoint y: 425, endPoint x: 910, endPoint y: 422, distance: 43.3
click at [774, 84] on lt-div at bounding box center [774, 84] width 0 height 0
click at [885, 422] on textarea "Tudo ótimo 😊" at bounding box center [882, 423] width 156 height 20
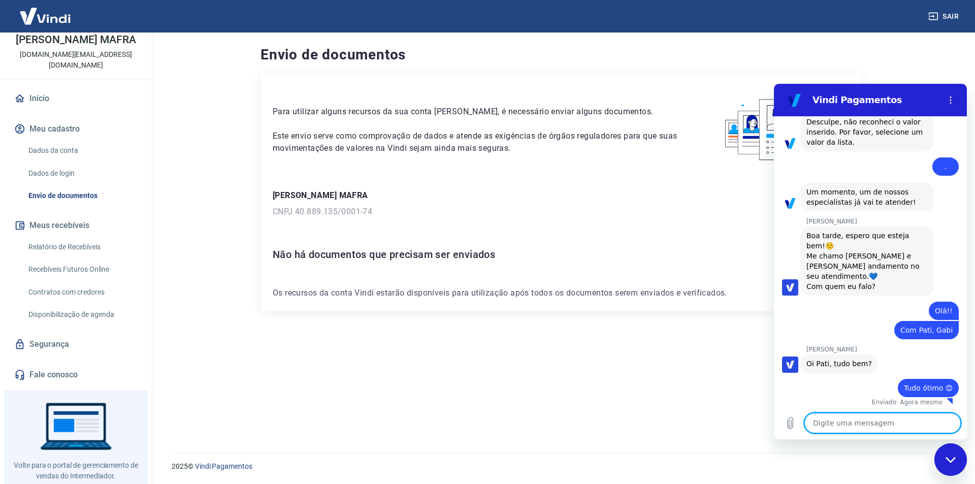
paste textarea "O motivo do contato é para saber se está tudo certo com minha conta aqui na Vin…"
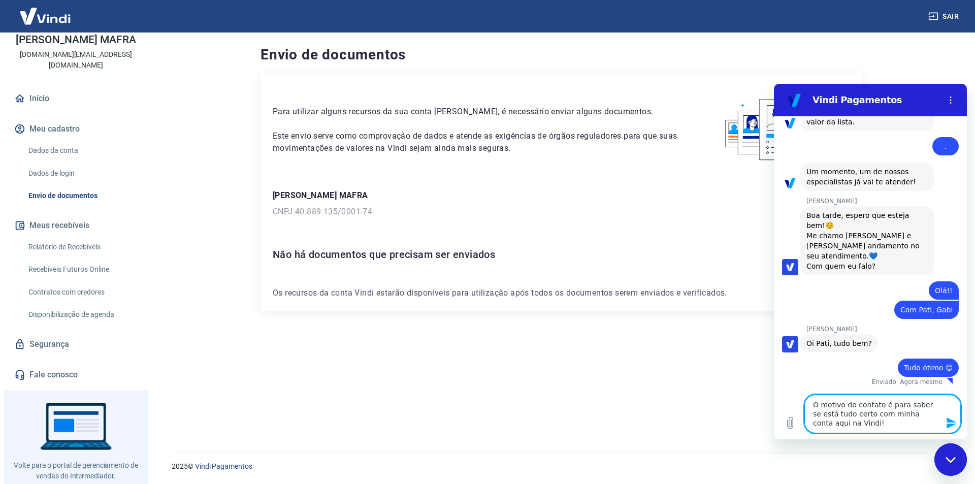
click at [819, 402] on textarea "O motivo do contato é para saber se está tudo certo com minha conta aqui na Vin…" at bounding box center [882, 414] width 156 height 39
click at [912, 418] on textarea "[PERSON_NAME], p motivo do contato é para saber se está tudo certo com minha co…" at bounding box center [882, 414] width 156 height 39
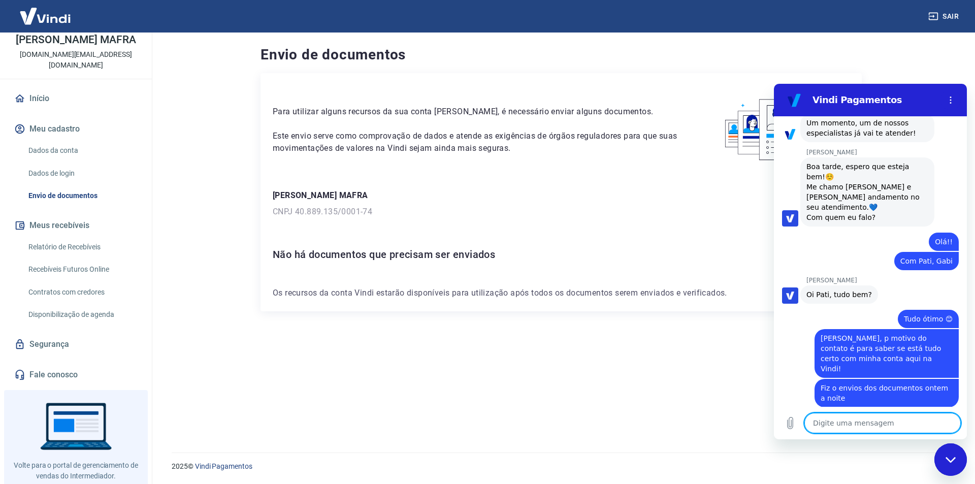
scroll to position [749, 0]
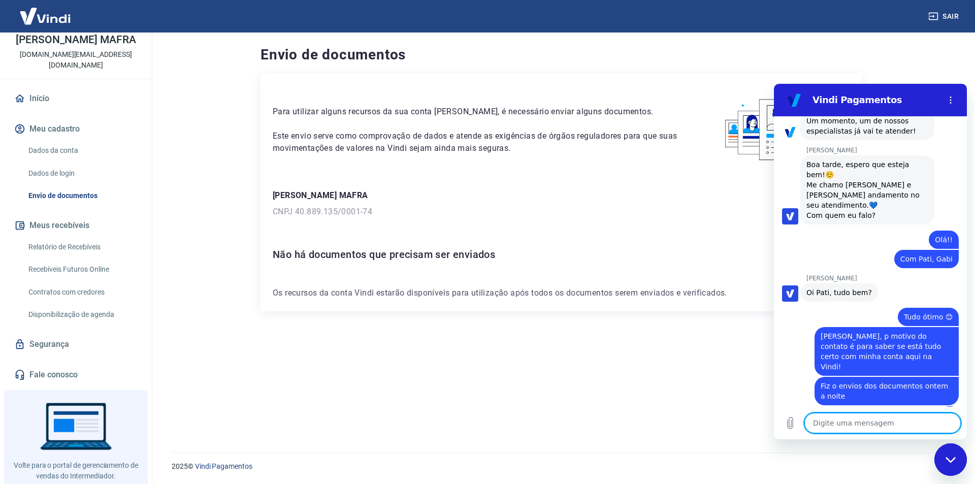
click at [851, 347] on span "[PERSON_NAME], p motivo do contato é para saber se está tudo certo com minha co…" at bounding box center [887, 351] width 132 height 41
click at [599, 381] on div "Para utilizar alguns recursos da sua conta [PERSON_NAME], é necessário enviar a…" at bounding box center [560, 250] width 601 height 355
